Goal: Transaction & Acquisition: Subscribe to service/newsletter

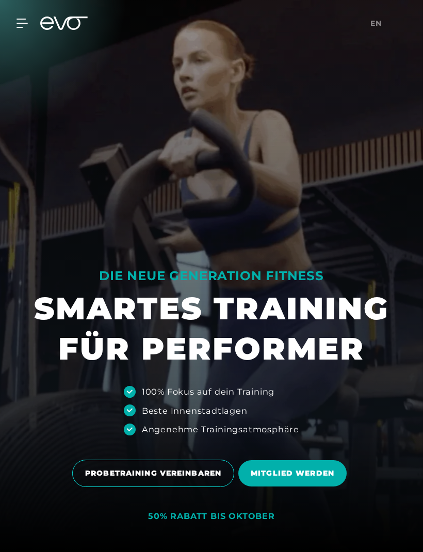
click at [21, 20] on icon at bounding box center [22, 23] width 11 height 8
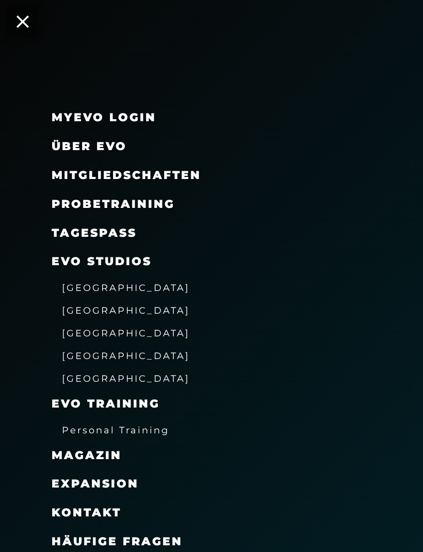
click at [72, 330] on span "[GEOGRAPHIC_DATA]" at bounding box center [126, 332] width 128 height 11
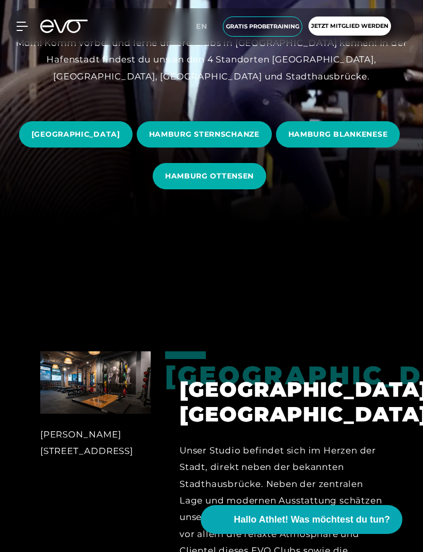
scroll to position [327, 0]
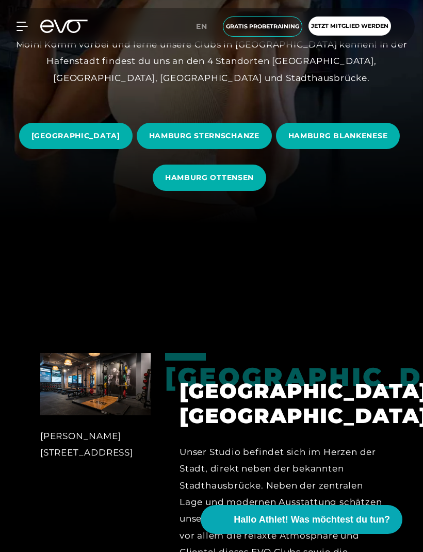
click at [254, 183] on span "HAMBURG OTTENSEN" at bounding box center [209, 177] width 89 height 11
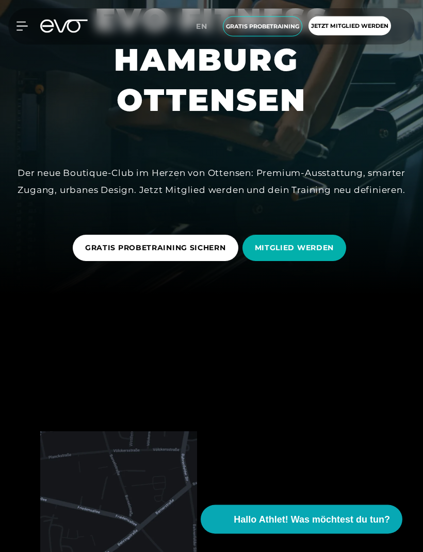
scroll to position [256, 0]
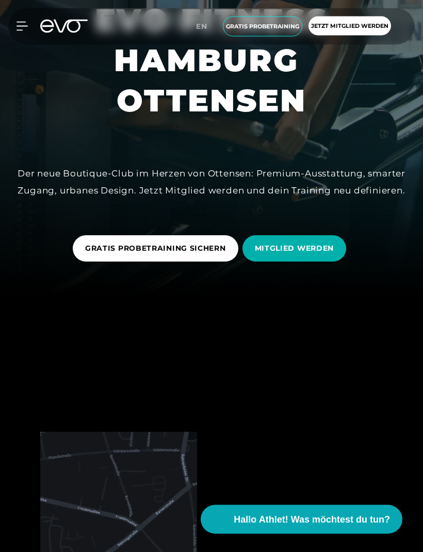
click at [330, 254] on span "MITGLIED WERDEN" at bounding box center [294, 248] width 79 height 11
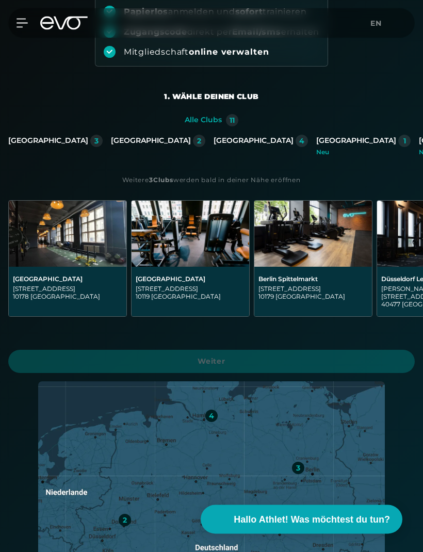
scroll to position [0, -2]
click at [213, 147] on div "Hamburg 4" at bounding box center [260, 145] width 94 height 21
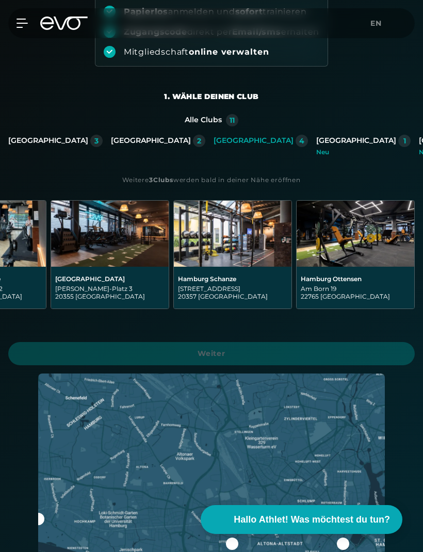
scroll to position [0, 80]
click at [378, 287] on div "[STREET_ADDRESS]" at bounding box center [355, 292] width 109 height 15
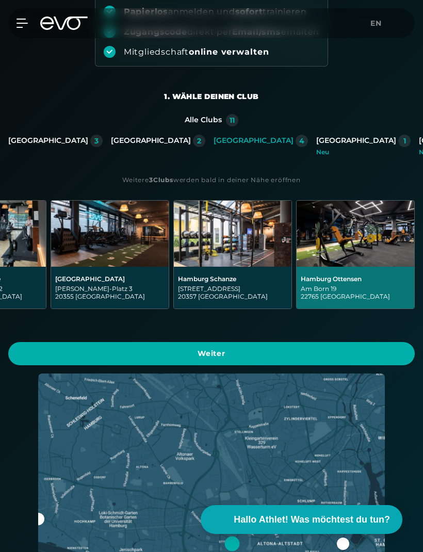
click at [58, 360] on span "Weiter" at bounding box center [211, 353] width 406 height 23
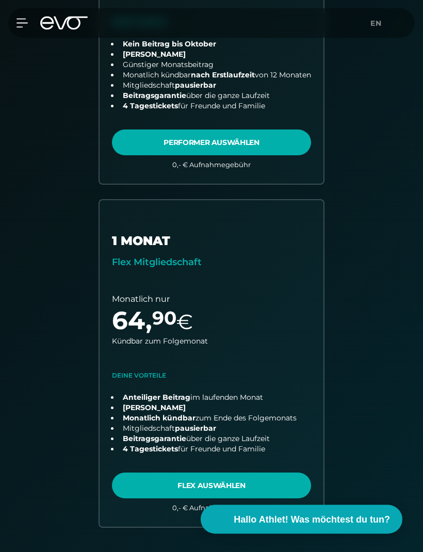
scroll to position [462, 0]
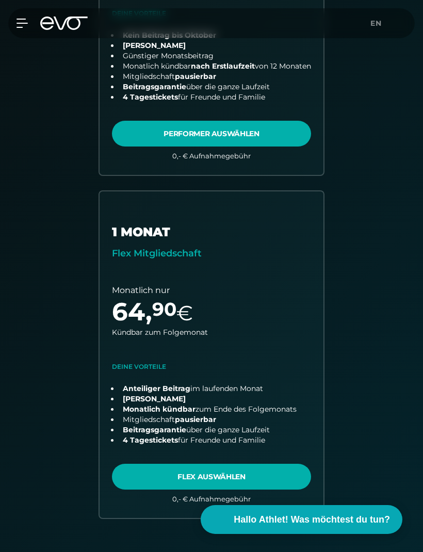
click at [141, 470] on link "choose plan" at bounding box center [212, 354] width 224 height 326
